Goal: Task Accomplishment & Management: Manage account settings

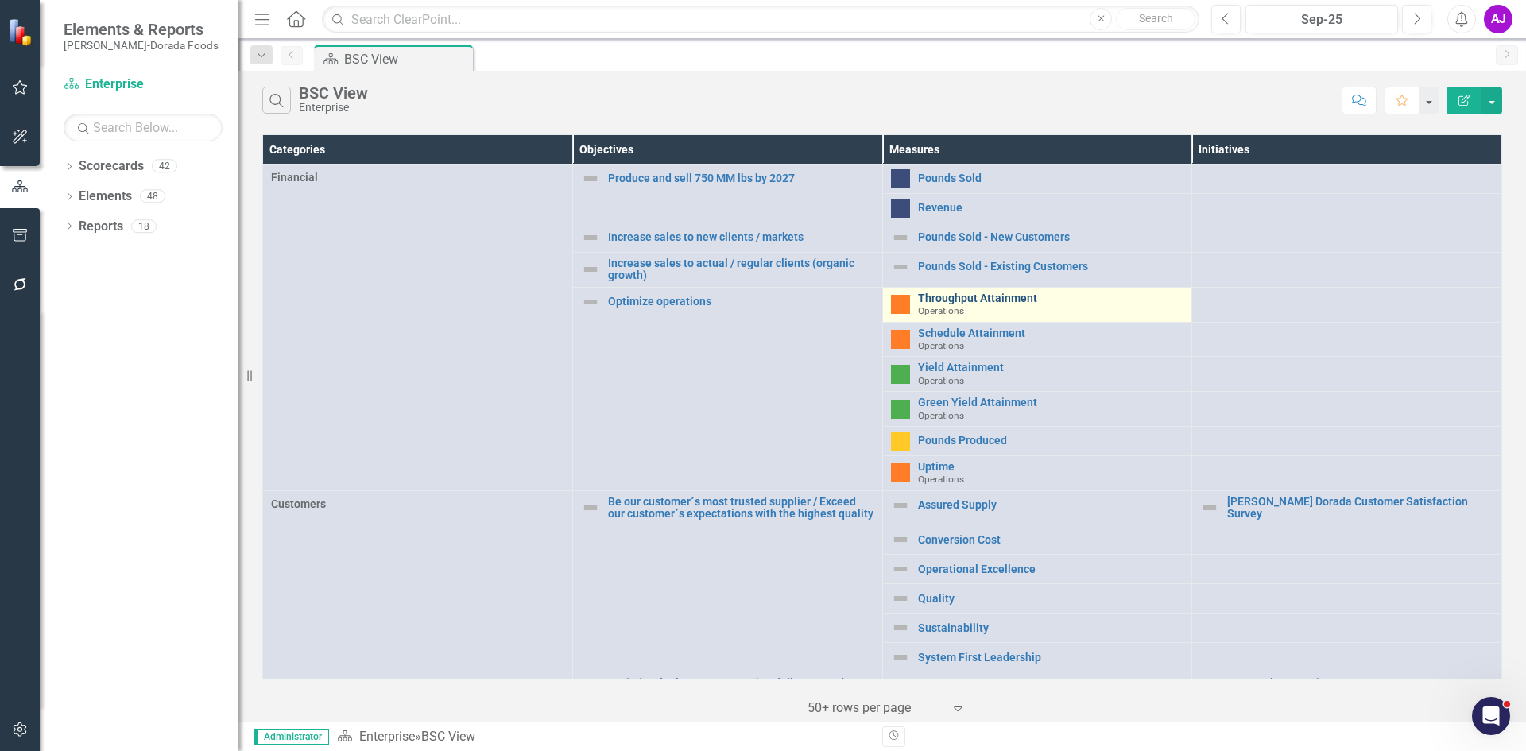
click at [976, 298] on link "Throughput Attainment" at bounding box center [1051, 298] width 266 height 12
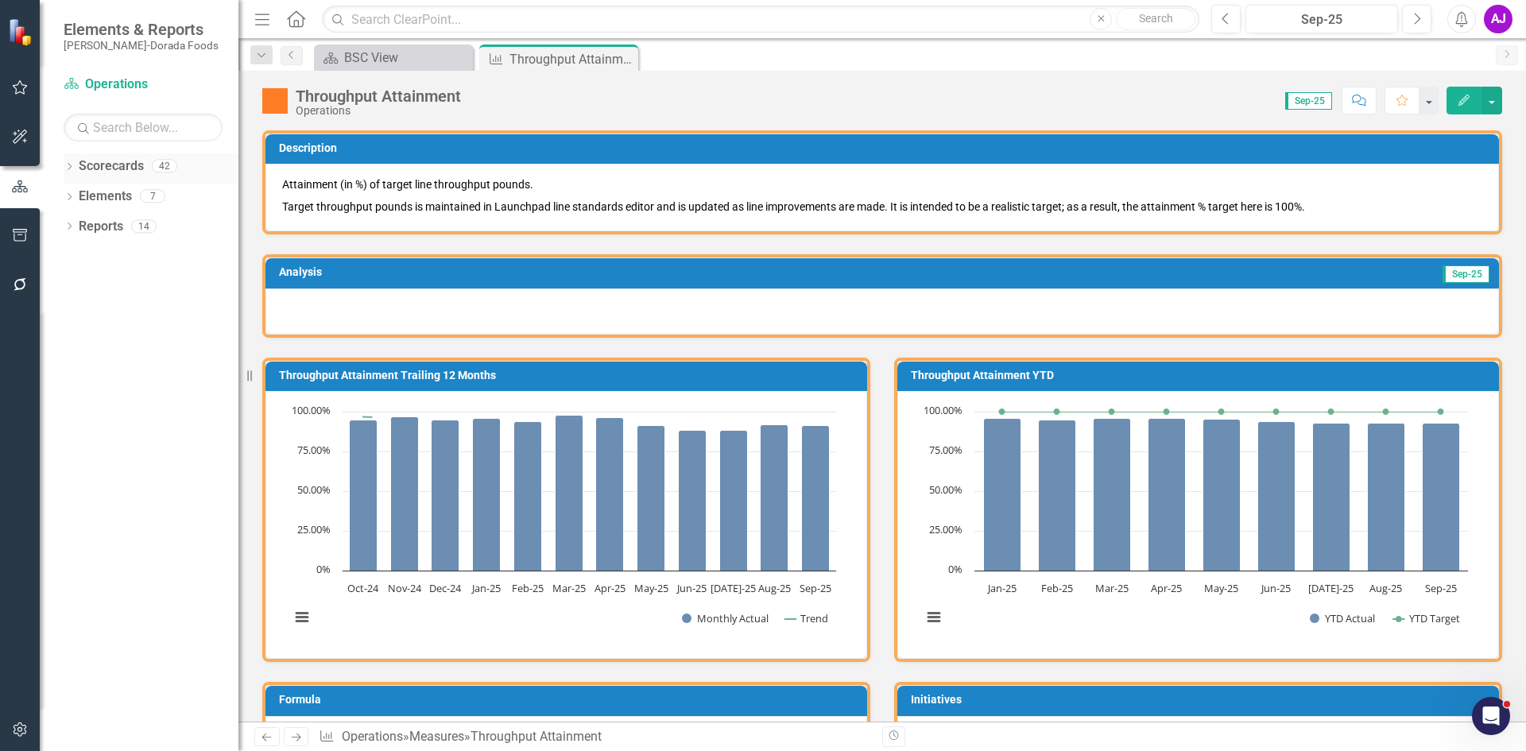
click at [66, 167] on icon "Dropdown" at bounding box center [69, 168] width 11 height 9
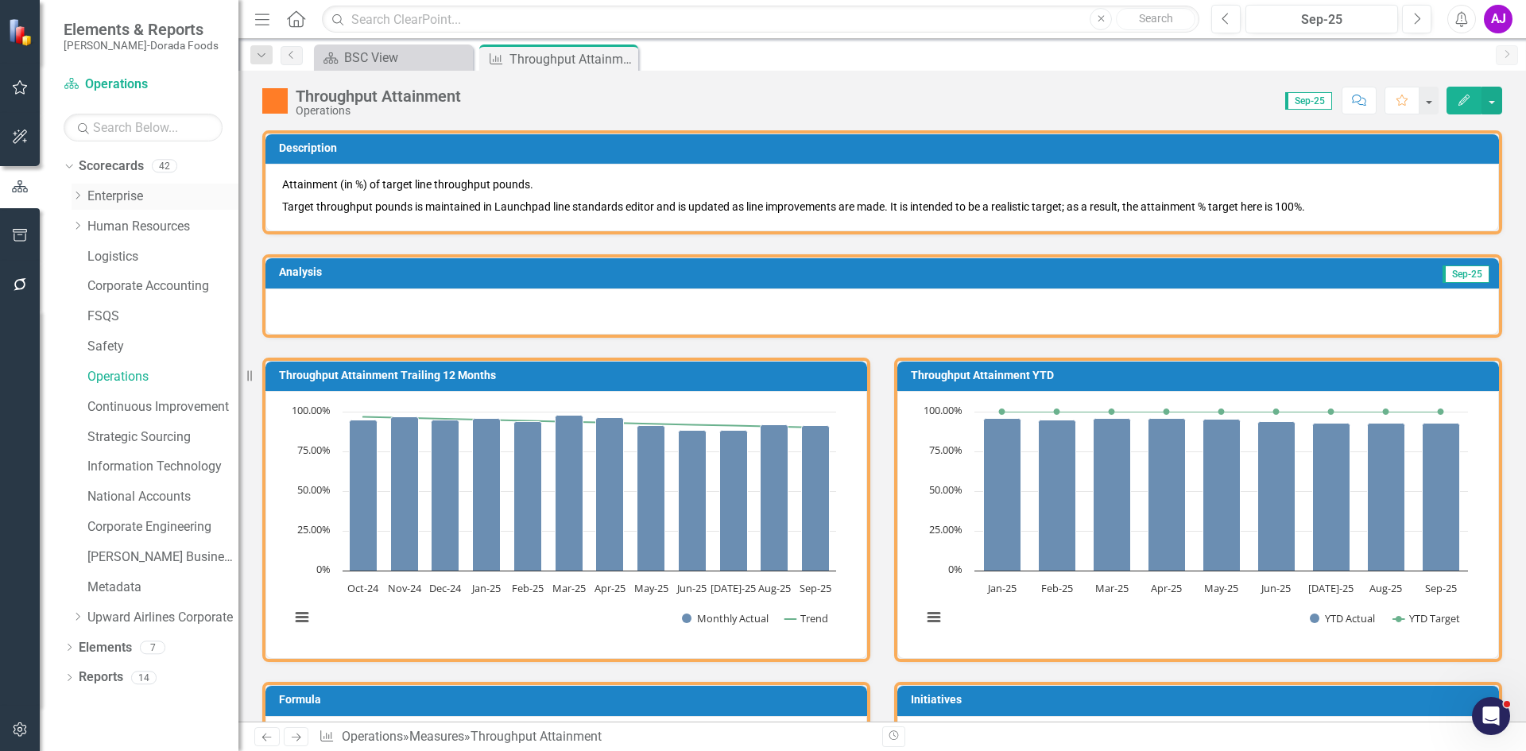
click at [77, 196] on icon "Dropdown" at bounding box center [78, 196] width 12 height 10
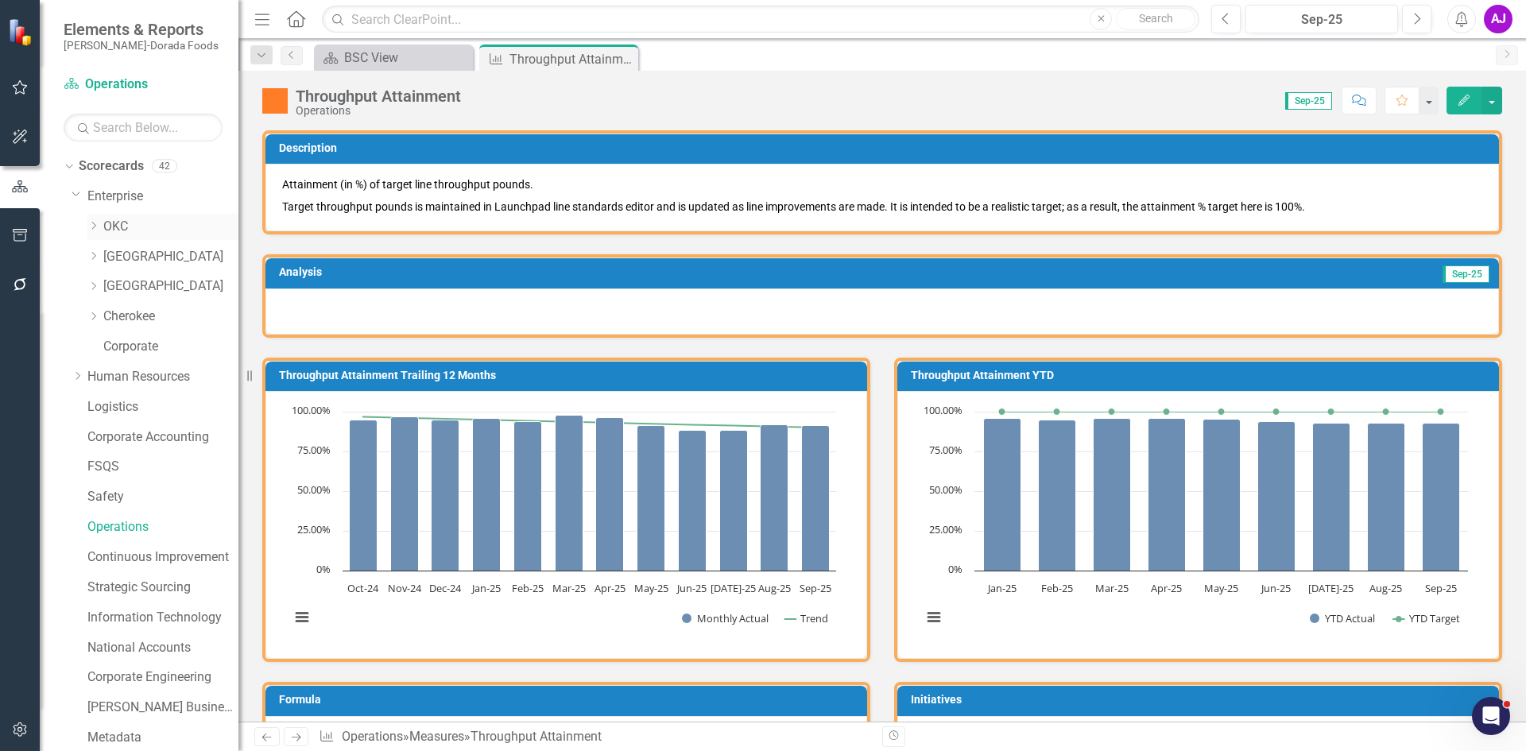
click at [88, 225] on icon "Dropdown" at bounding box center [93, 226] width 12 height 10
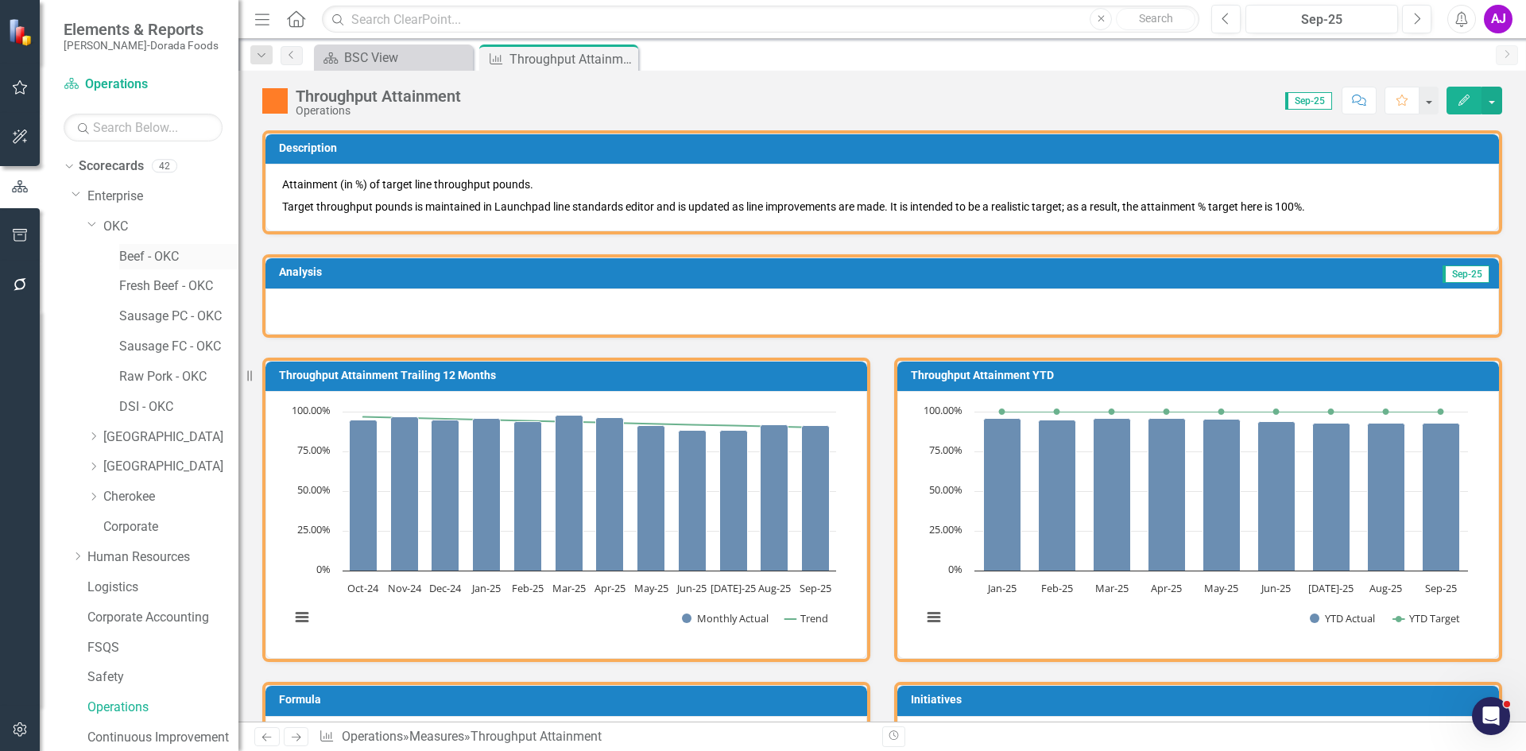
click at [137, 259] on link "Beef - OKC" at bounding box center [178, 257] width 119 height 18
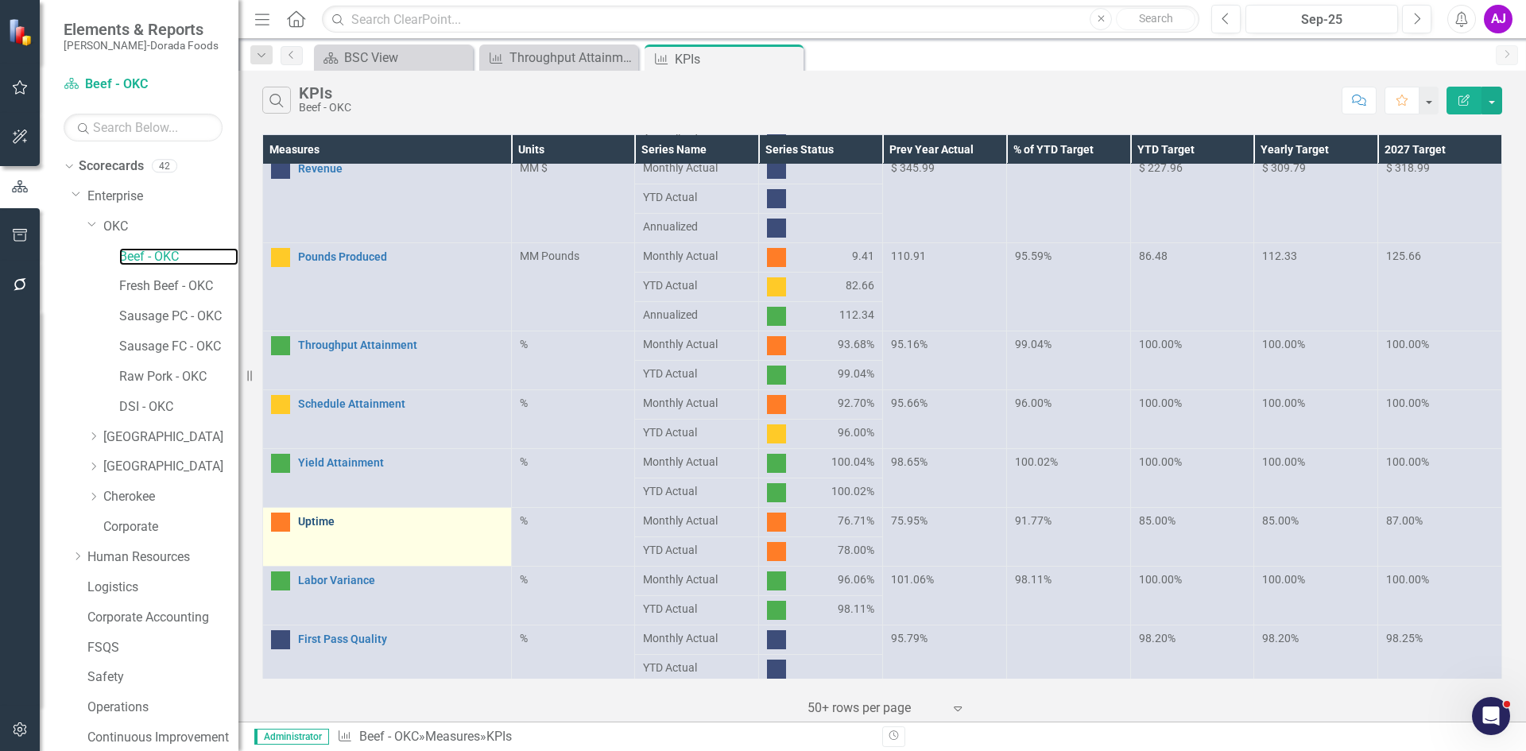
scroll to position [103, 0]
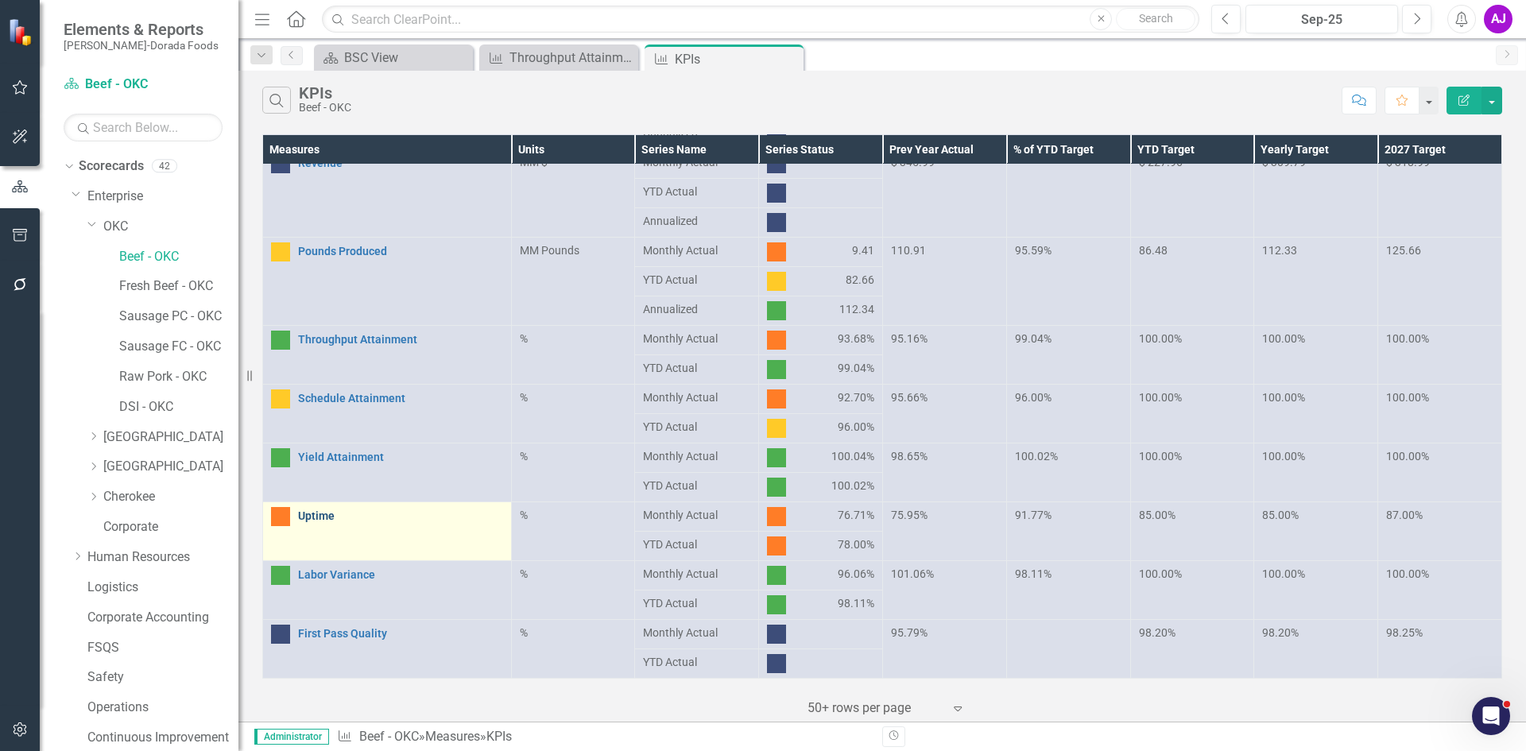
click at [322, 520] on link "Uptime" at bounding box center [400, 516] width 205 height 12
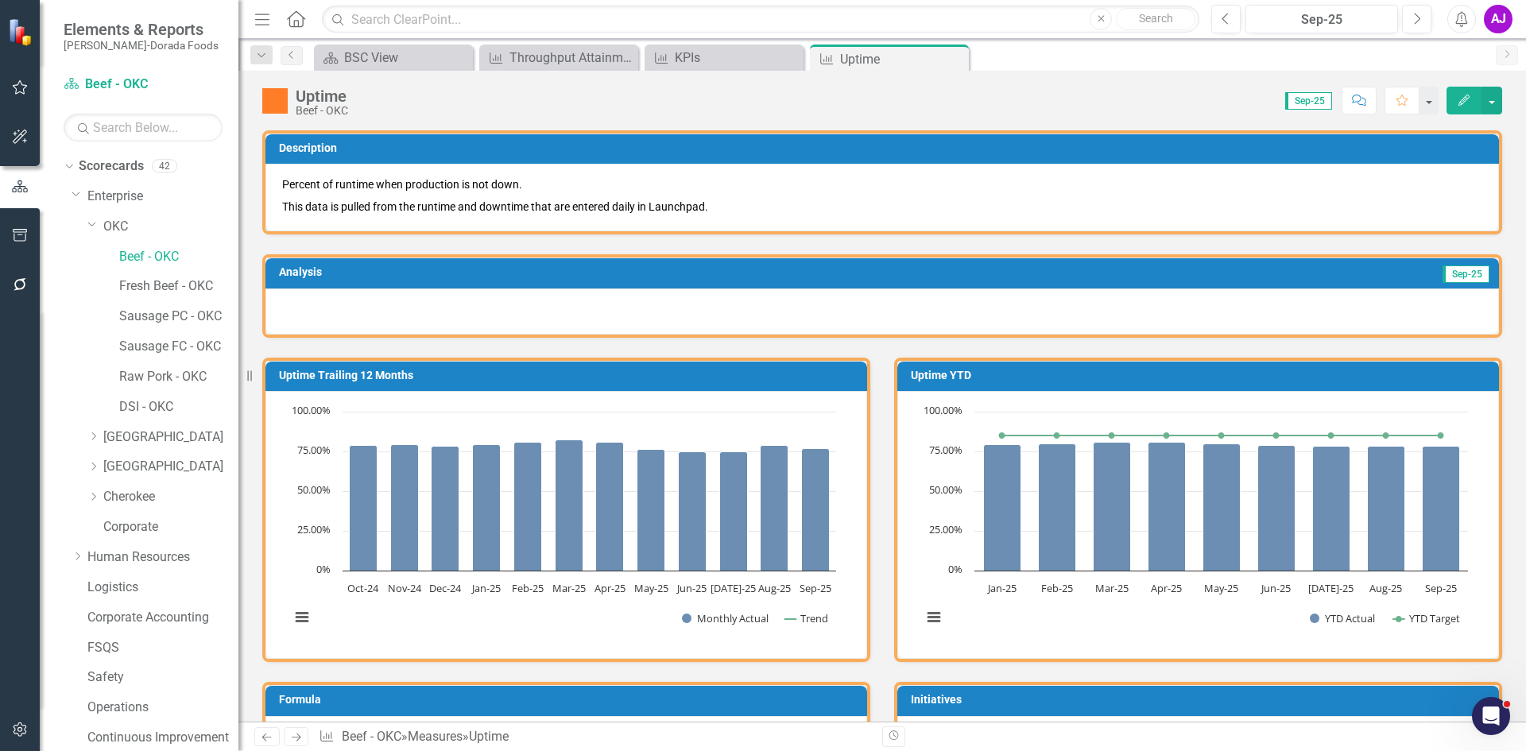
click at [1460, 99] on icon "Edit" at bounding box center [1464, 100] width 14 height 11
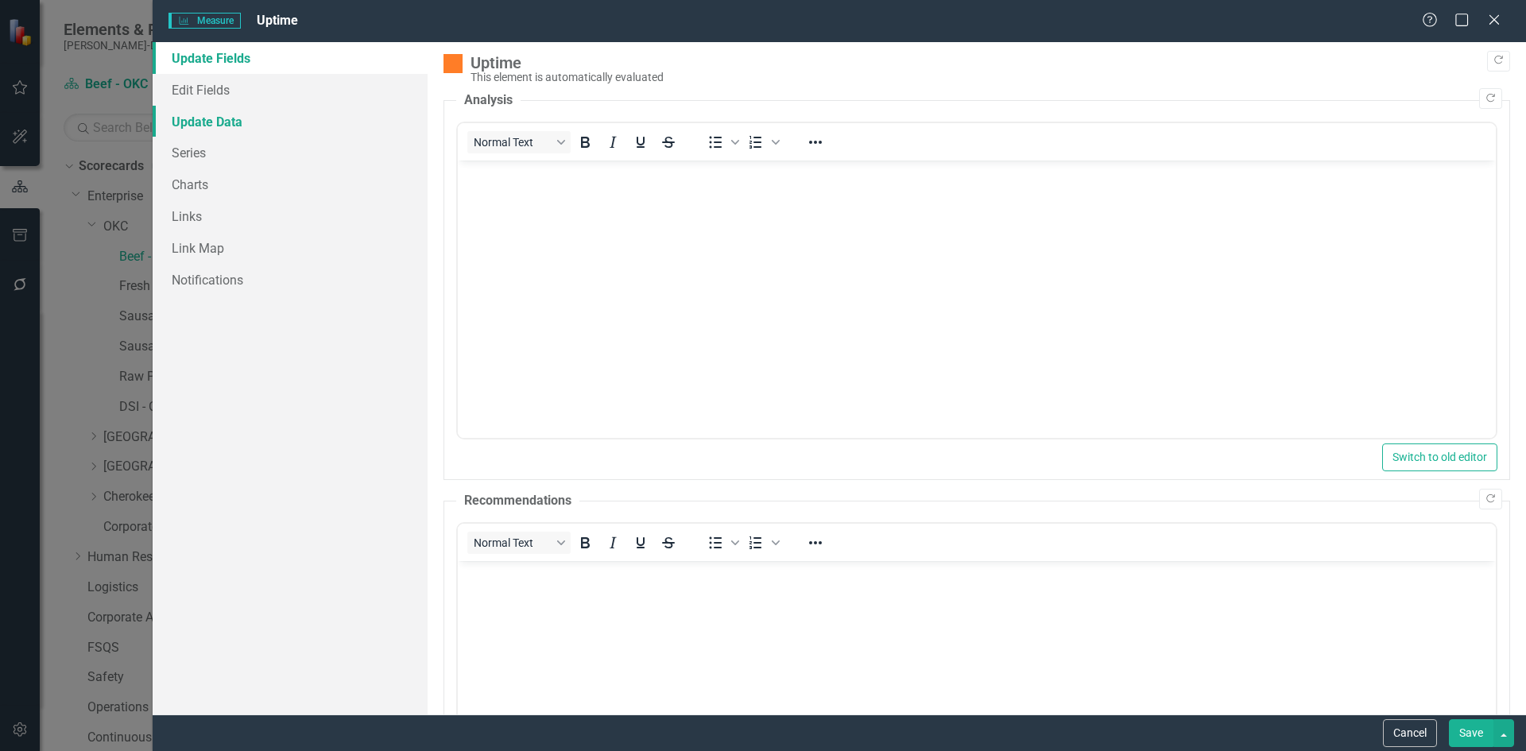
click at [242, 121] on link "Update Data" at bounding box center [290, 122] width 275 height 32
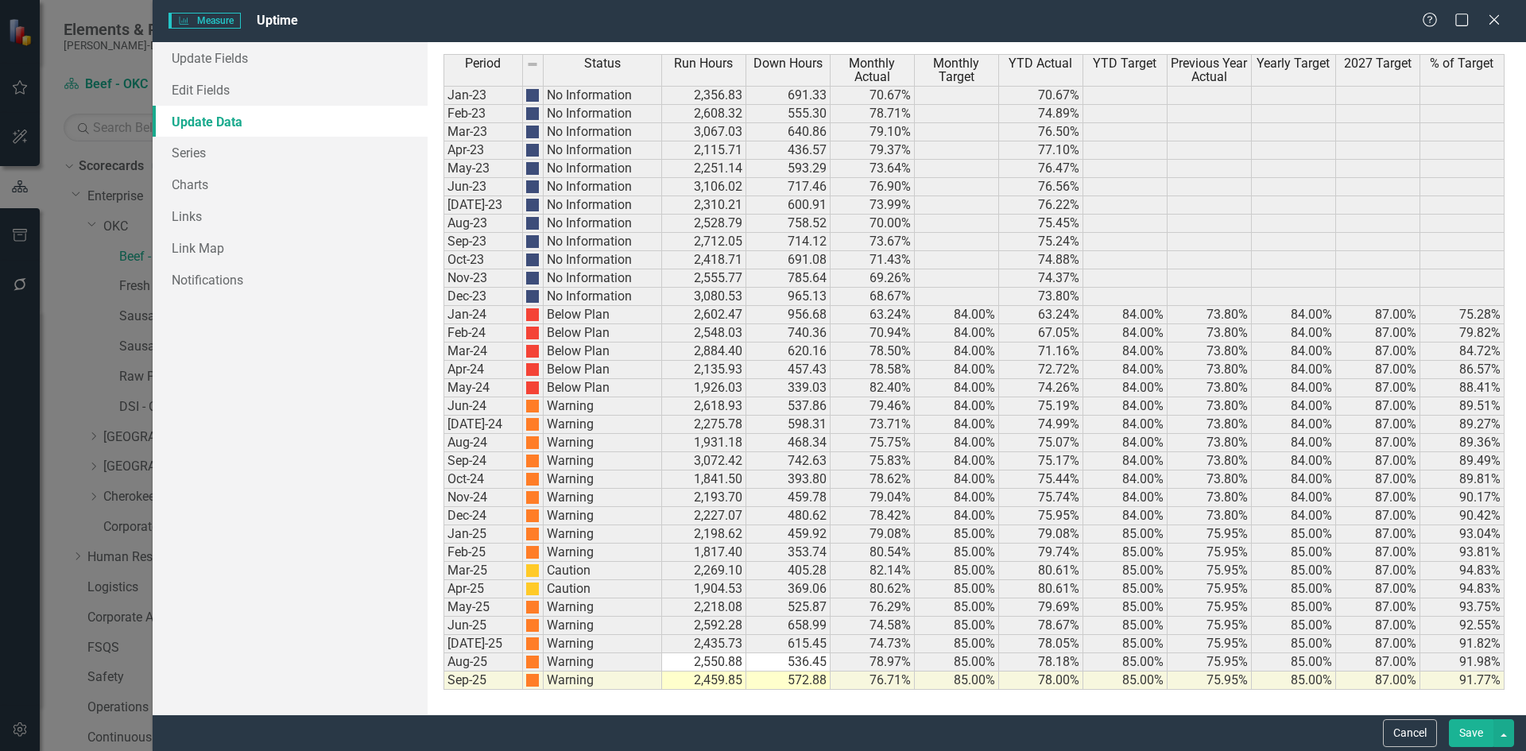
click at [723, 682] on td "2,459.85" at bounding box center [704, 681] width 84 height 18
click at [1472, 729] on button "Save" at bounding box center [1471, 733] width 45 height 28
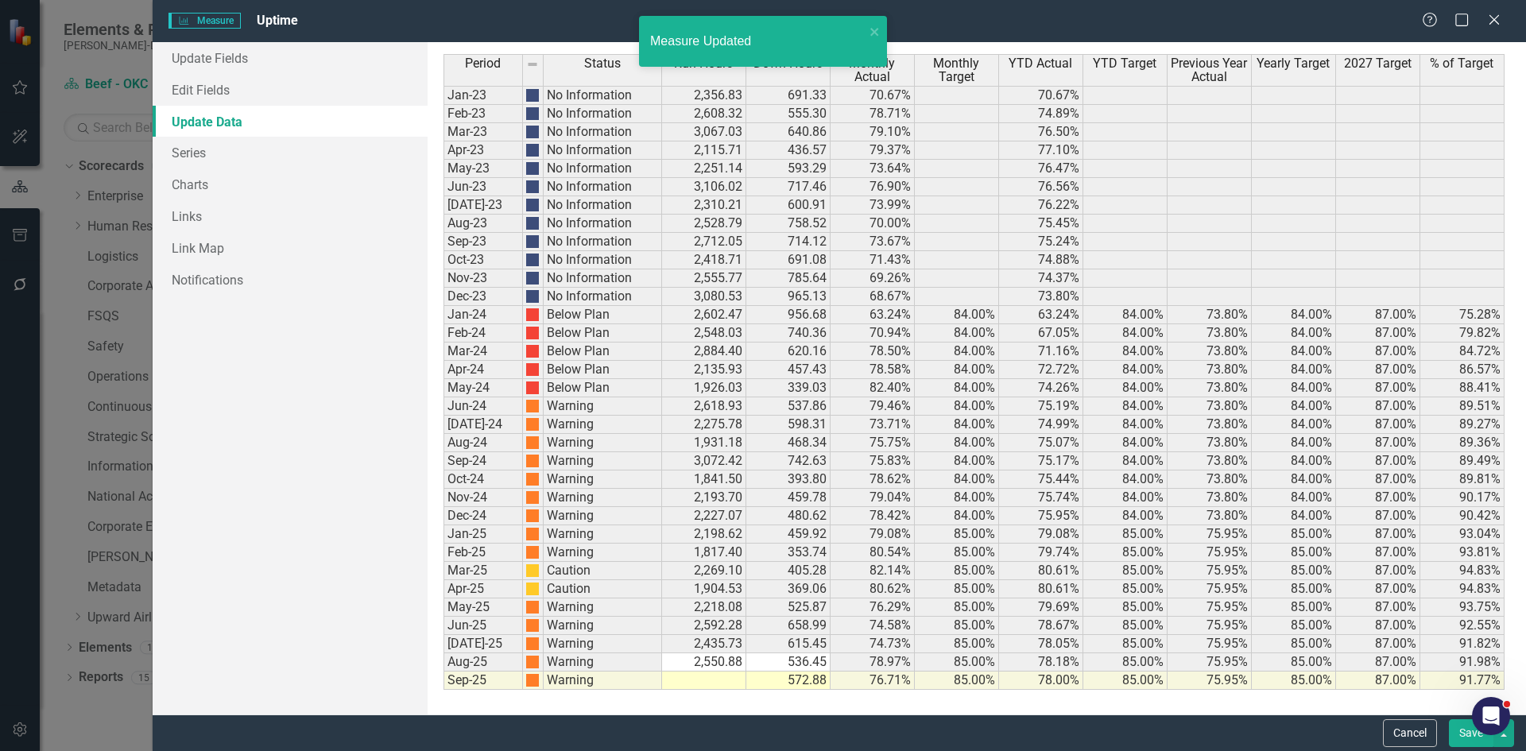
click at [548, 94] on div "Measure Measure Uptime Help Maximize Close Update Fields Edit Fields Update Dat…" at bounding box center [763, 375] width 1526 height 751
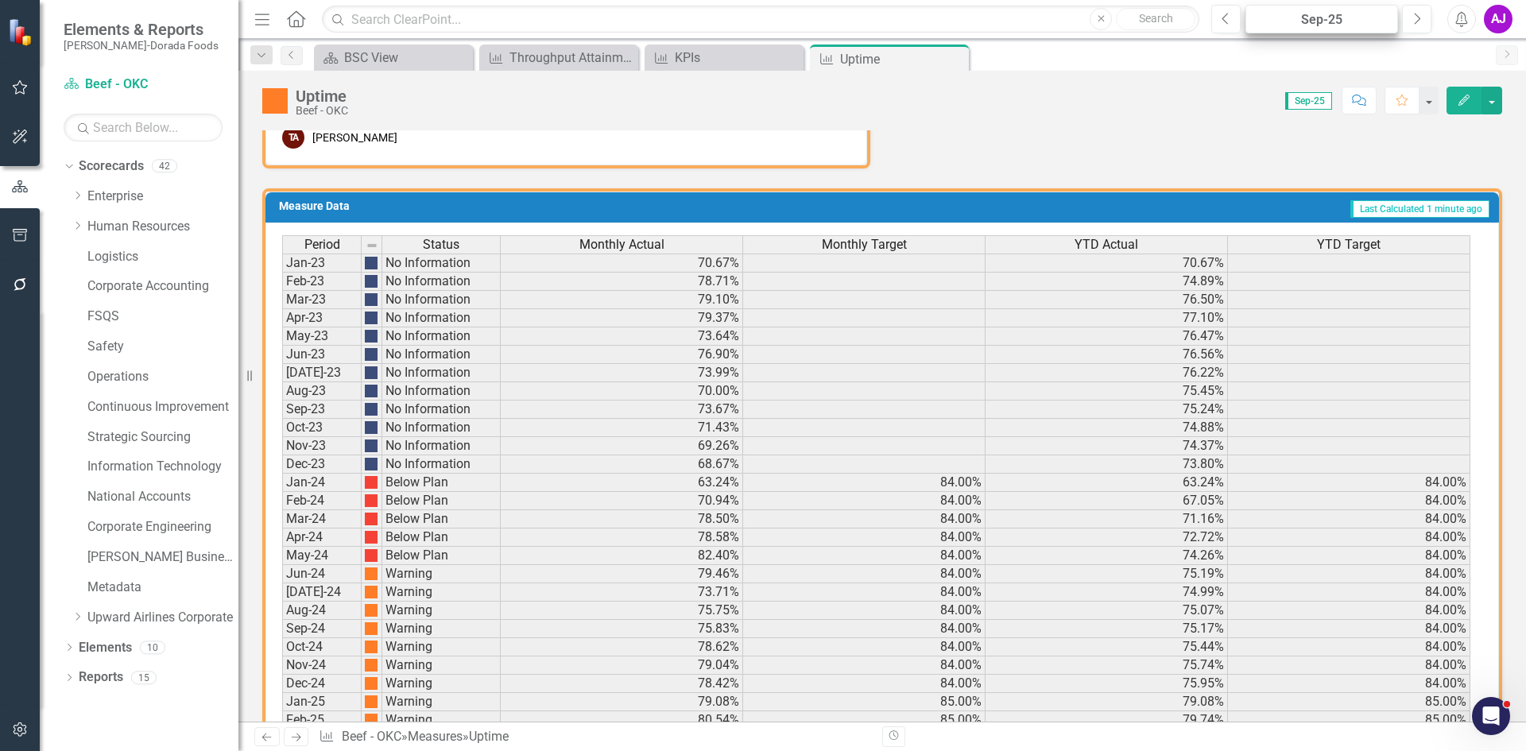
scroll to position [749, 0]
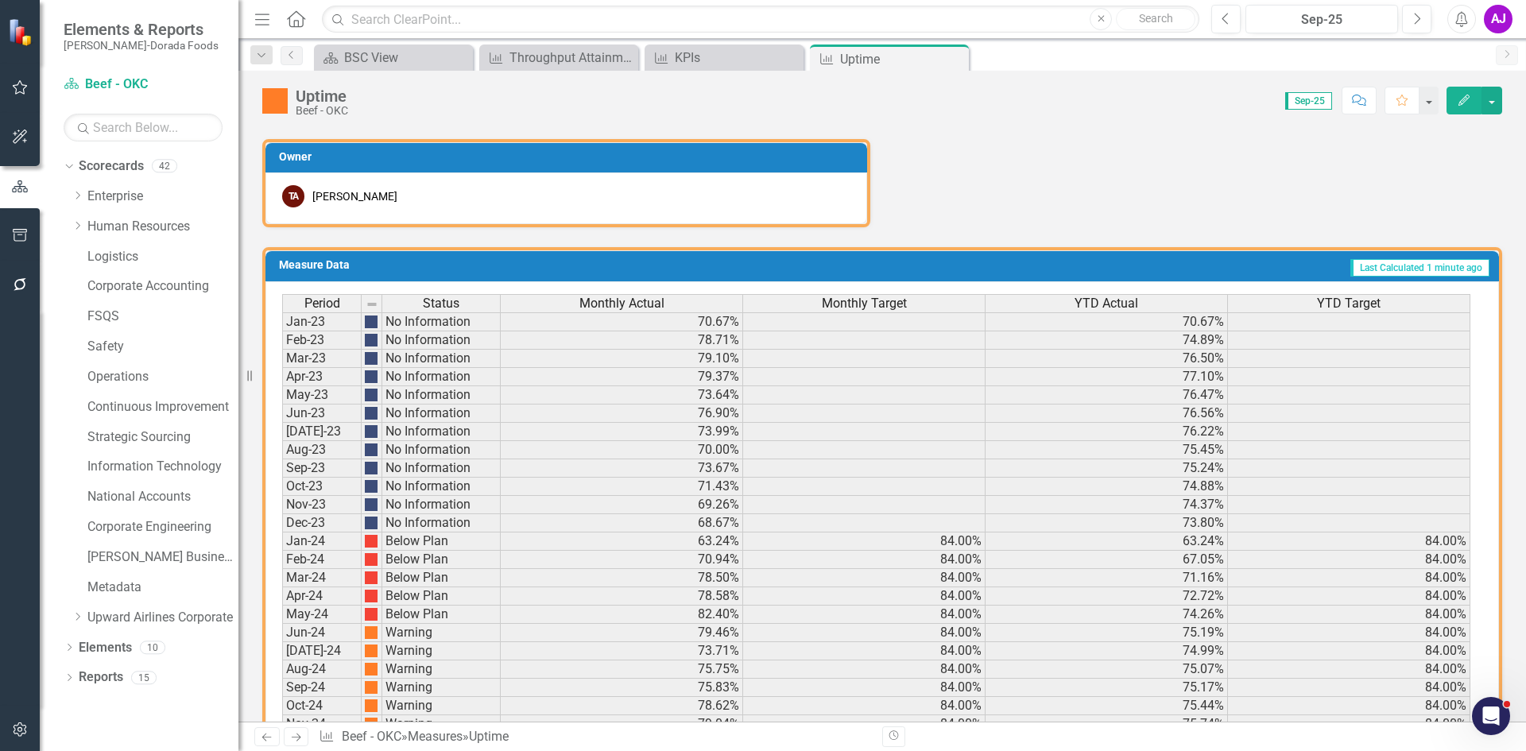
click at [1466, 103] on icon "Edit" at bounding box center [1464, 100] width 14 height 11
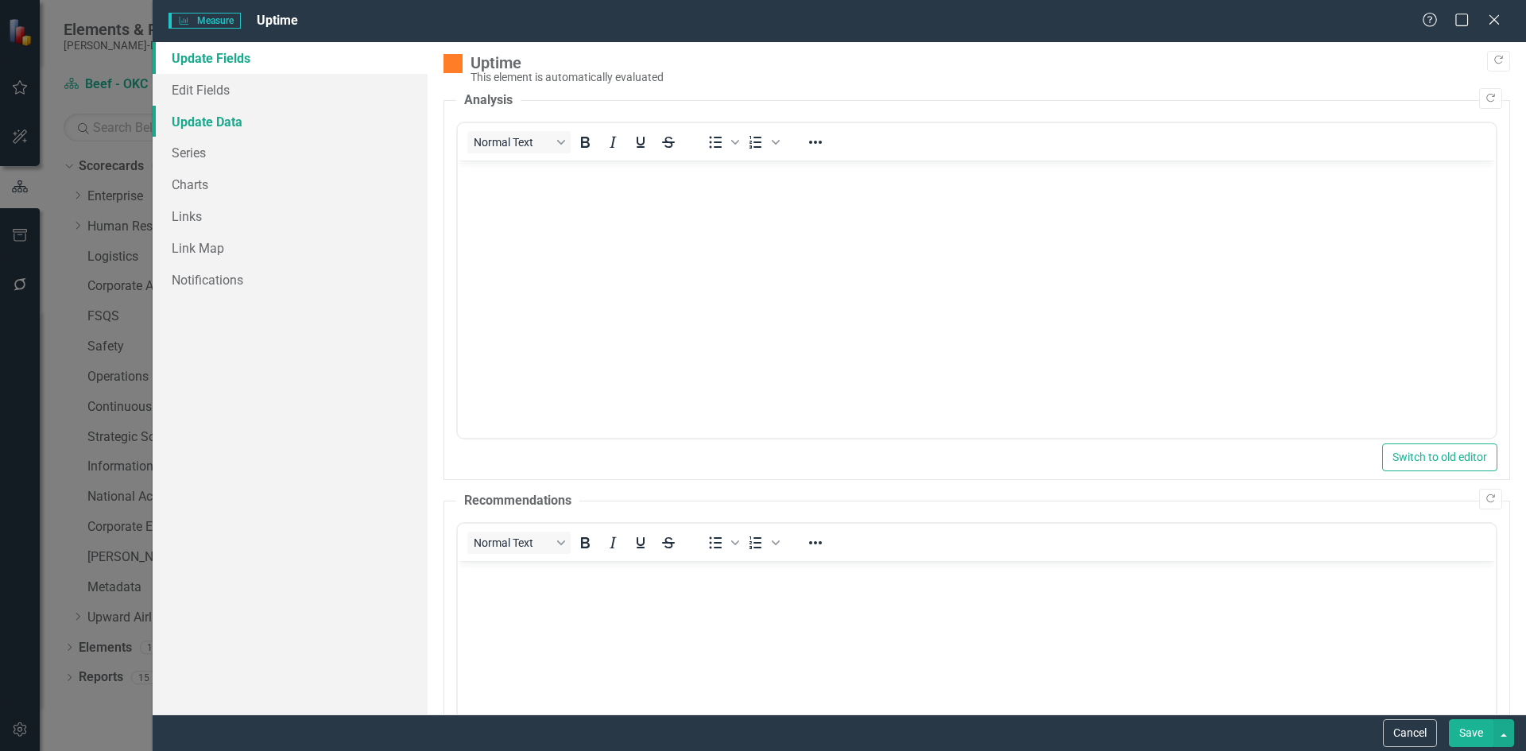
drag, startPoint x: 219, startPoint y: 123, endPoint x: 226, endPoint y: 130, distance: 9.6
click at [219, 123] on link "Update Data" at bounding box center [290, 122] width 275 height 32
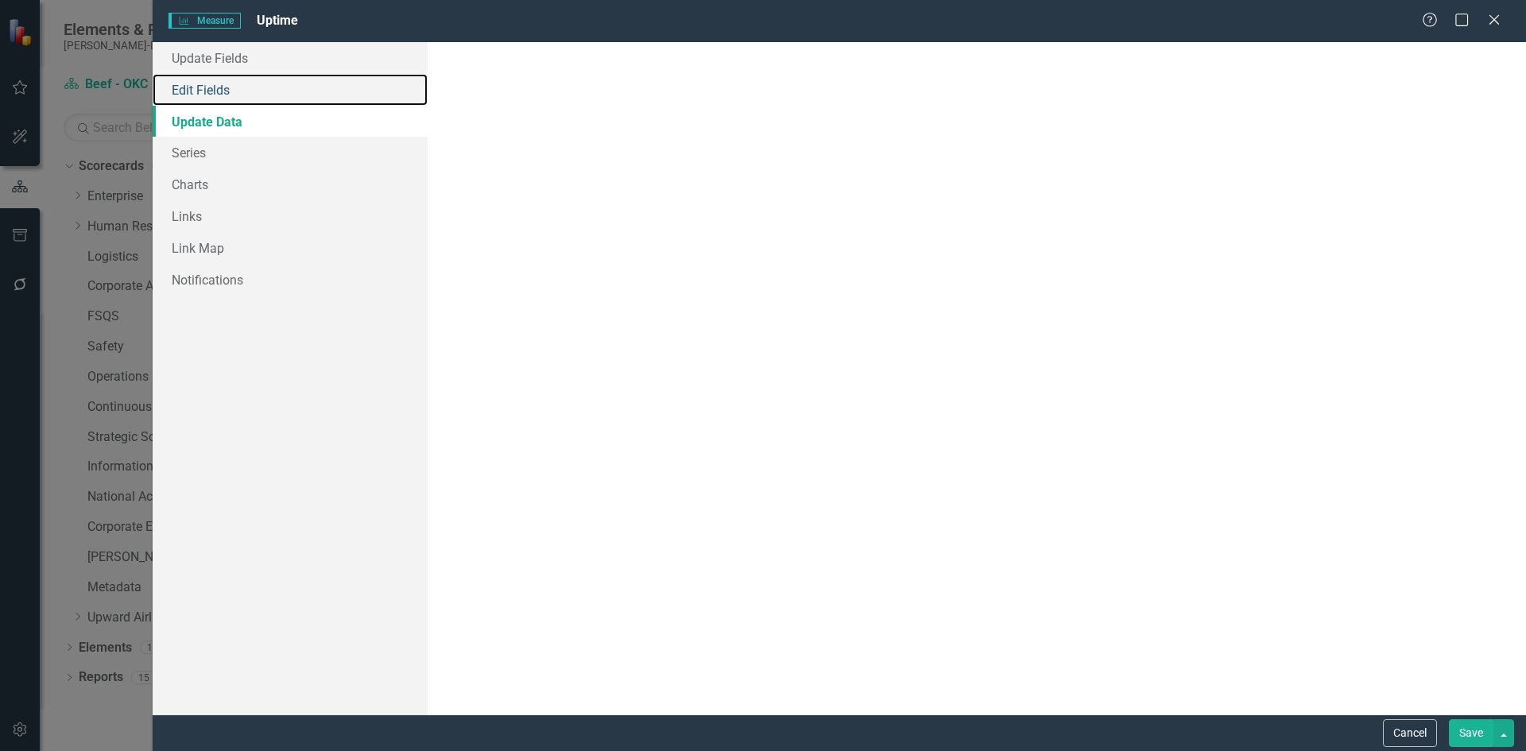
drag, startPoint x: 227, startPoint y: 95, endPoint x: 218, endPoint y: 122, distance: 27.9
click at [227, 95] on link "Edit Fields" at bounding box center [290, 90] width 275 height 32
click at [218, 122] on link "Update Data" at bounding box center [290, 122] width 275 height 32
click at [1410, 736] on button "Cancel" at bounding box center [1410, 733] width 54 height 28
click at [1392, 189] on div "Measure Measure Uptime Help Maximize Close Update Fields Edit Fields Update Dat…" at bounding box center [763, 375] width 1526 height 751
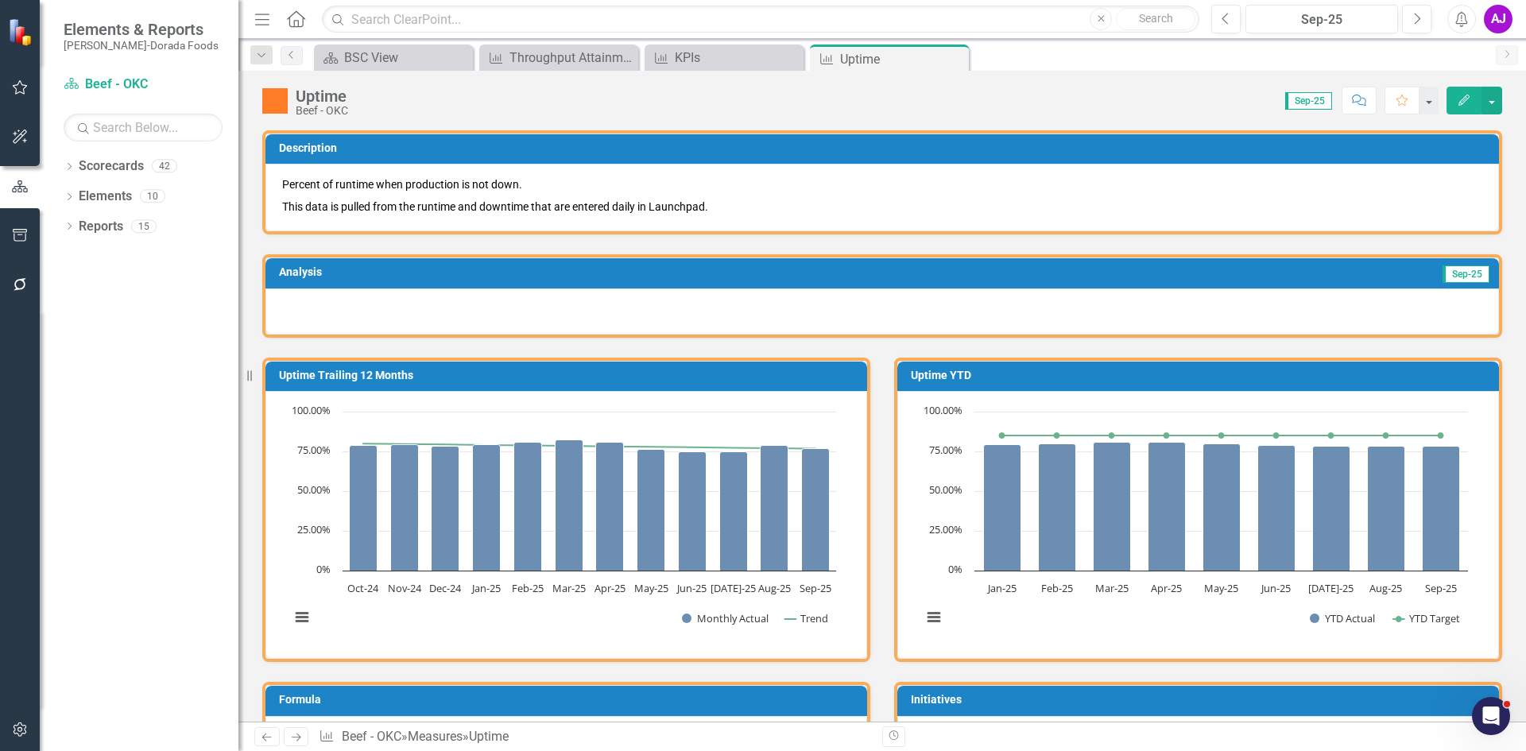
click at [1464, 102] on icon "button" at bounding box center [1463, 100] width 11 height 11
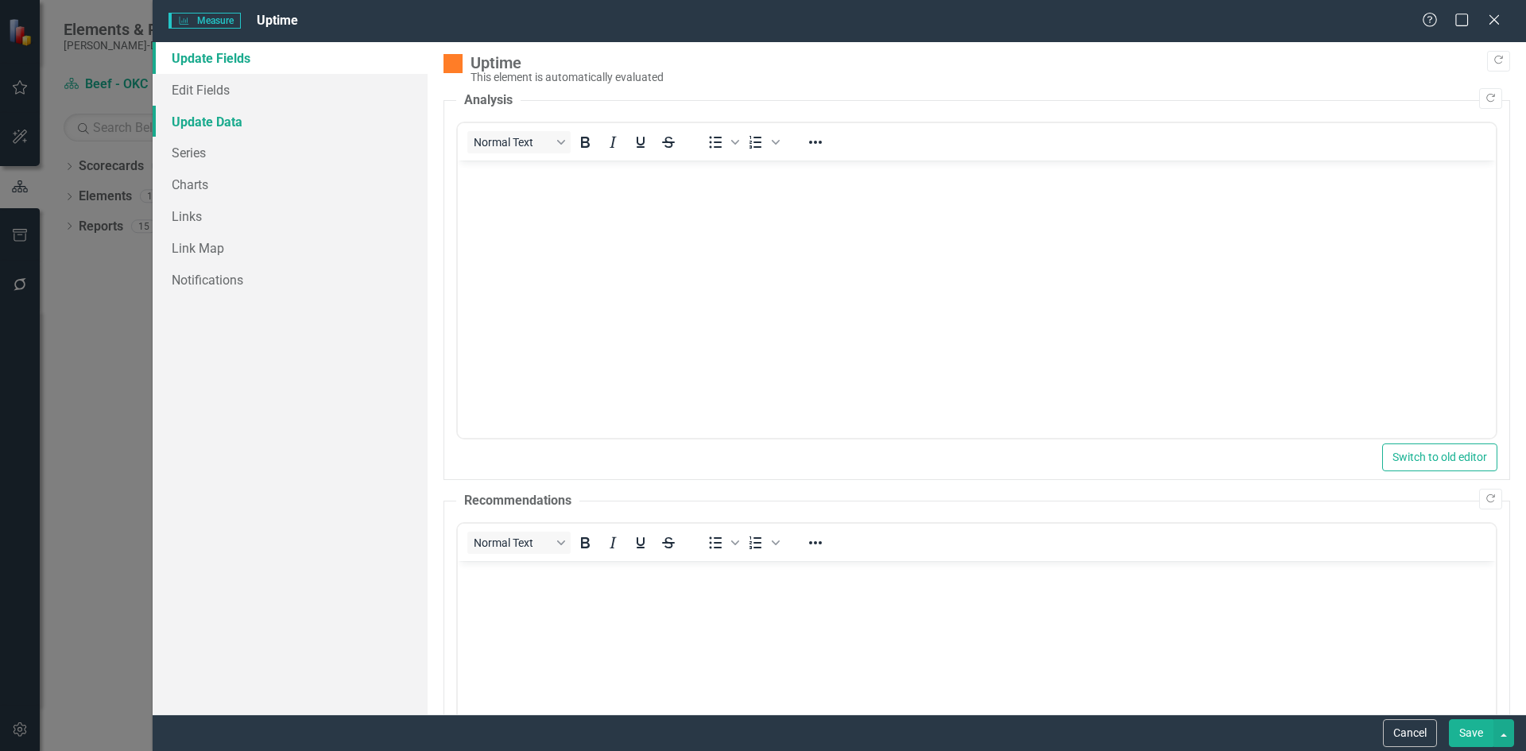
click at [237, 119] on link "Update Data" at bounding box center [290, 122] width 275 height 32
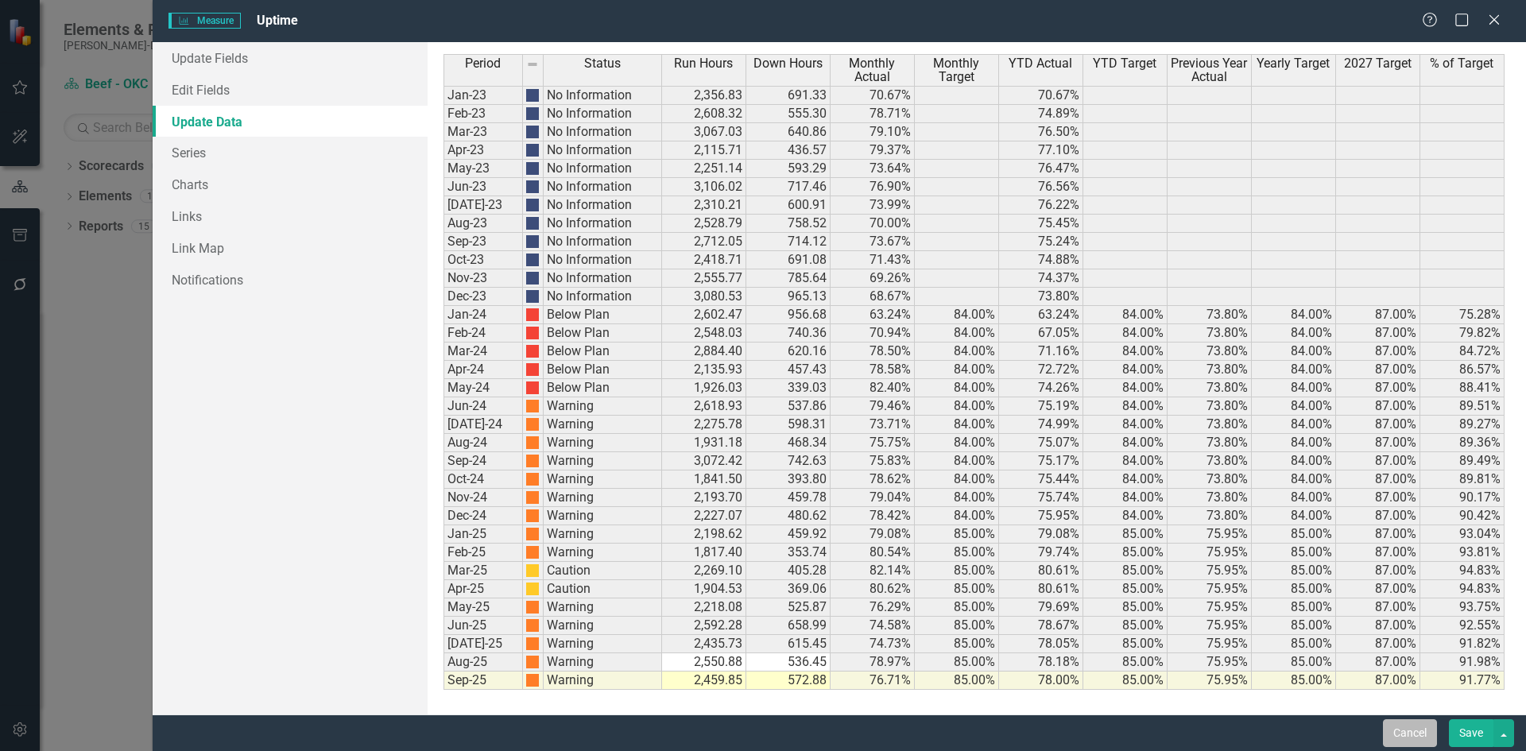
click at [1404, 738] on button "Cancel" at bounding box center [1410, 733] width 54 height 28
